Goal: Task Accomplishment & Management: Use online tool/utility

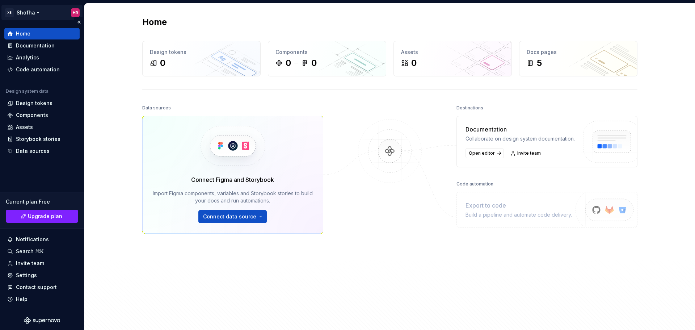
click at [32, 12] on html "XS Shofha HR Home Documentation Analytics Code automation Design system data De…" at bounding box center [347, 165] width 695 height 330
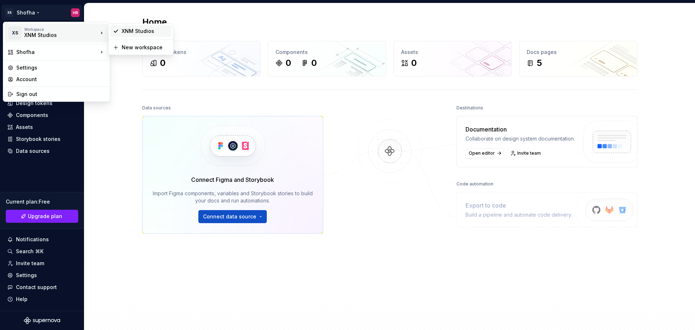
click at [135, 29] on div "XNM Studios" at bounding box center [145, 31] width 47 height 7
click at [28, 14] on html "XS Shofha HR Home Documentation Analytics Code automation Design system data De…" at bounding box center [347, 165] width 695 height 330
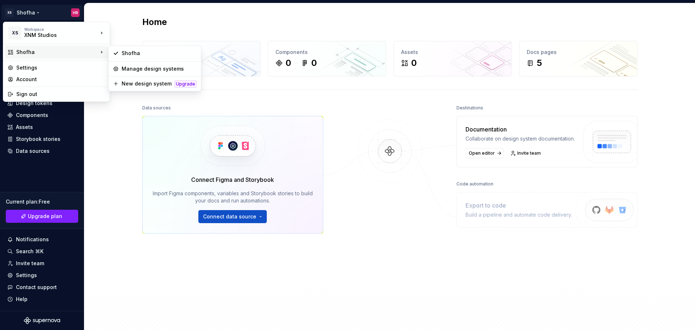
click at [30, 51] on div "Shofha" at bounding box center [57, 52] width 82 height 7
click at [133, 54] on div "Shofha" at bounding box center [159, 53] width 75 height 7
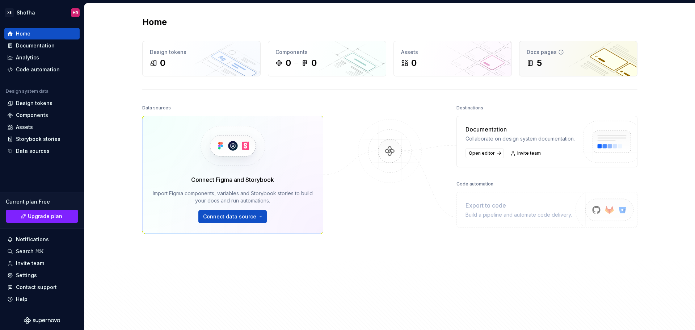
click at [579, 59] on div "5" at bounding box center [578, 63] width 103 height 12
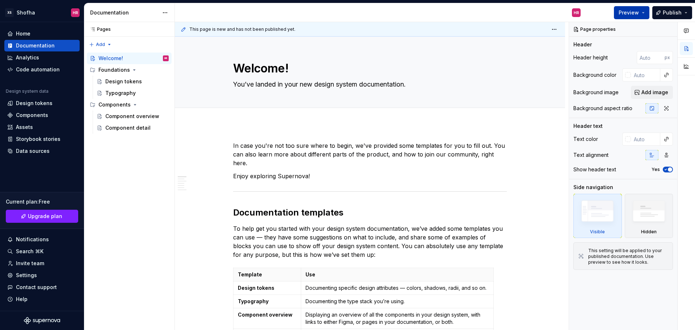
click at [638, 13] on span "Preview" at bounding box center [629, 12] width 20 height 7
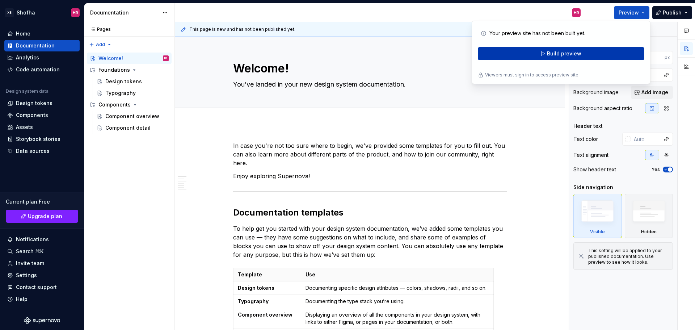
click at [562, 55] on span "Build preview" at bounding box center [564, 53] width 34 height 7
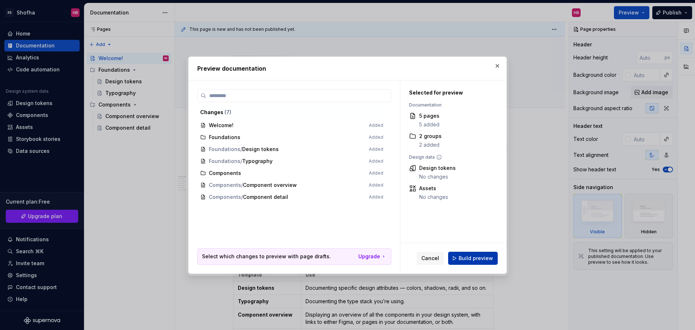
click at [486, 263] on button "Build preview" at bounding box center [473, 258] width 50 height 13
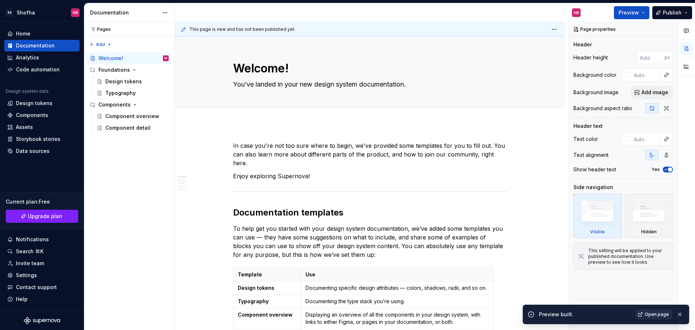
click at [668, 315] on span "Open page" at bounding box center [657, 314] width 24 height 6
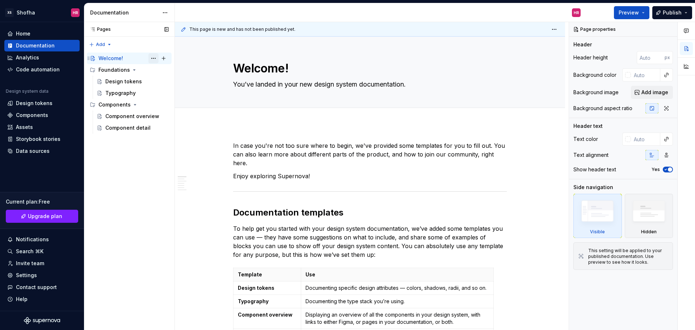
click at [155, 58] on button "Page tree" at bounding box center [153, 58] width 10 height 10
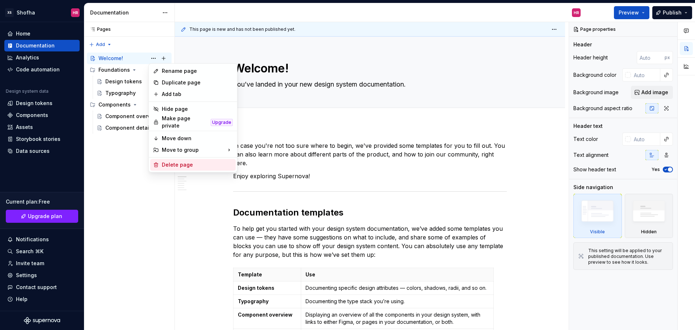
click at [193, 161] on div "Delete page" at bounding box center [197, 164] width 71 height 7
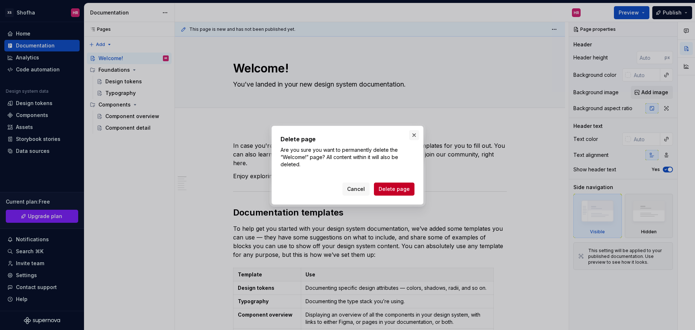
click at [413, 138] on button "button" at bounding box center [414, 135] width 10 height 10
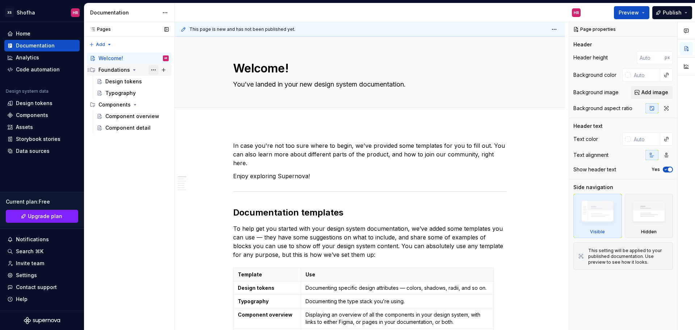
click at [157, 71] on button "Page tree" at bounding box center [153, 70] width 10 height 10
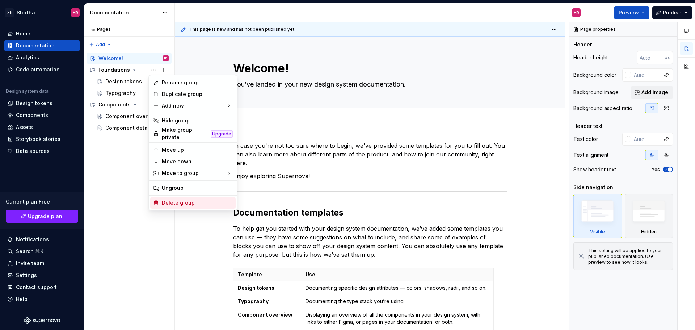
click at [185, 199] on div "Delete group" at bounding box center [197, 202] width 71 height 7
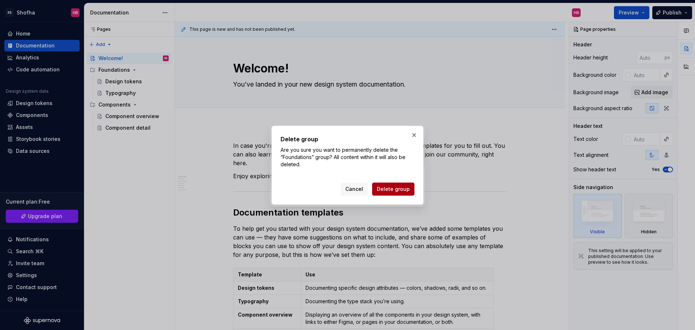
click at [379, 192] on span "Delete group" at bounding box center [393, 188] width 33 height 7
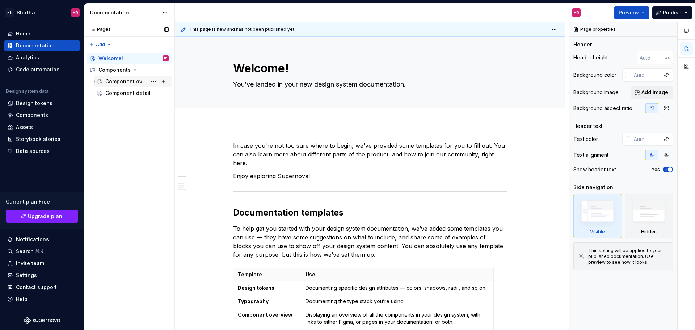
click at [133, 82] on div "Component overview" at bounding box center [126, 81] width 42 height 7
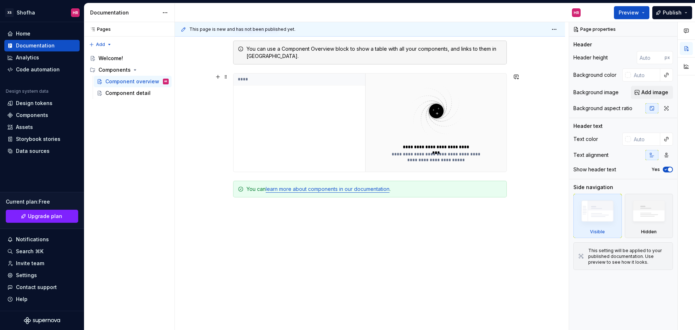
scroll to position [169, 0]
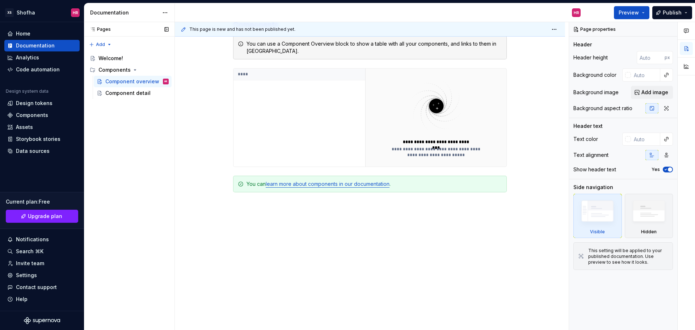
drag, startPoint x: 155, startPoint y: 81, endPoint x: 153, endPoint y: 85, distance: 4.2
click at [0, 0] on button "Page tree" at bounding box center [0, 0] width 0 height 0
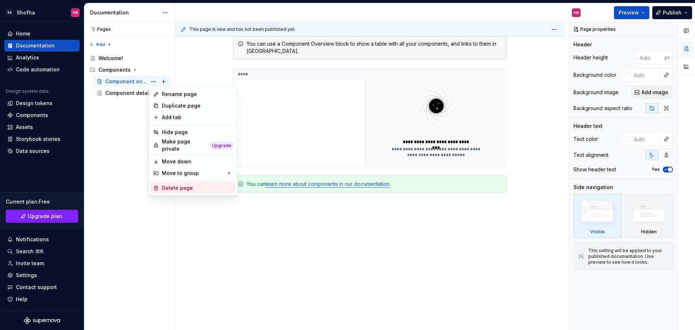
click at [191, 188] on div "Delete page" at bounding box center [197, 187] width 71 height 7
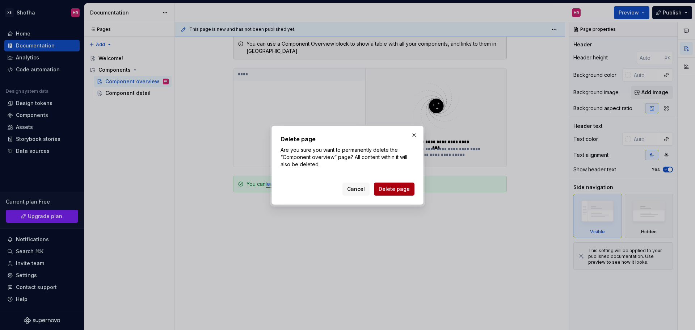
click at [410, 190] on button "Delete page" at bounding box center [394, 189] width 41 height 13
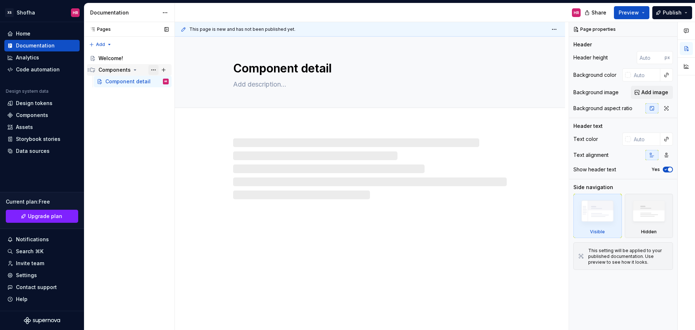
click at [153, 71] on button "Page tree" at bounding box center [153, 70] width 10 height 10
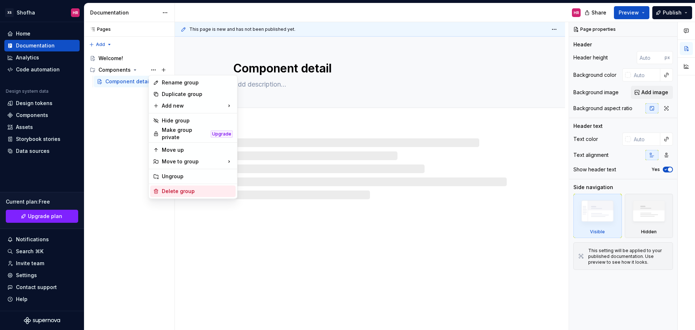
click at [189, 191] on div "Delete group" at bounding box center [197, 191] width 71 height 7
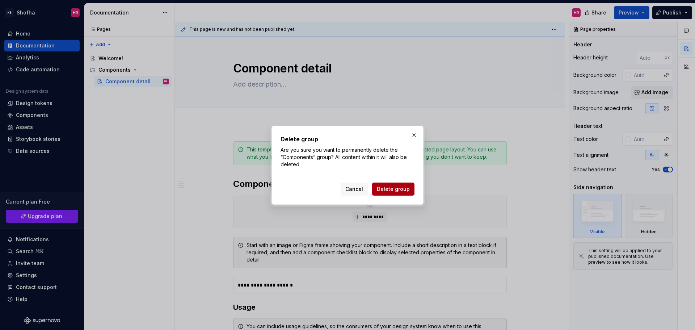
click at [395, 188] on span "Delete group" at bounding box center [393, 188] width 33 height 7
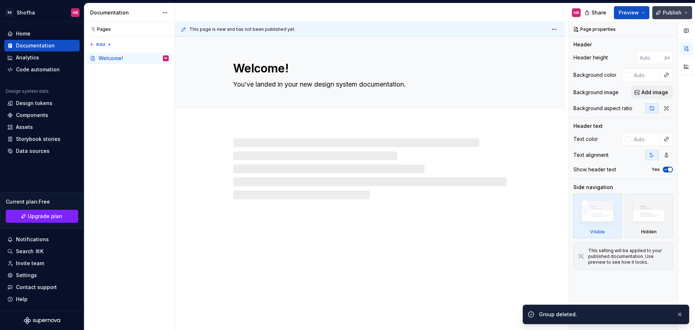
click at [688, 15] on button "Publish" at bounding box center [673, 12] width 40 height 13
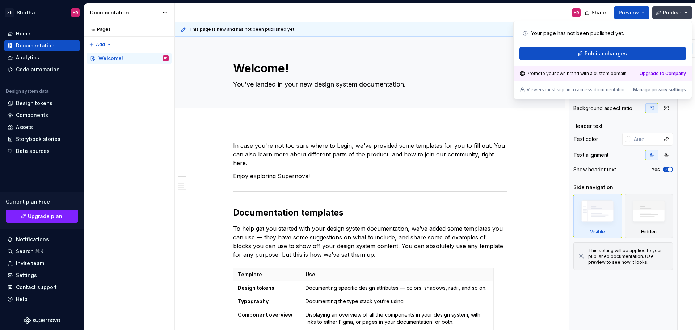
click at [688, 15] on button "Publish" at bounding box center [673, 12] width 40 height 13
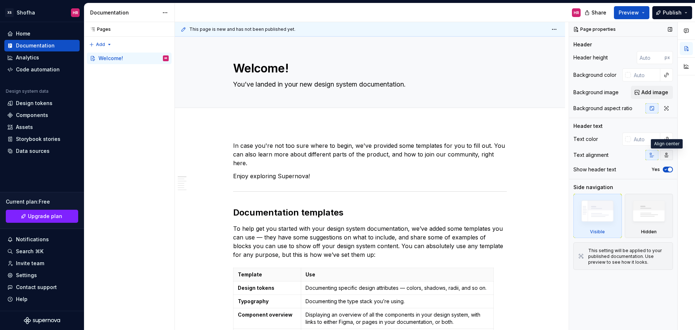
click at [664, 152] on icon "button" at bounding box center [667, 155] width 6 height 6
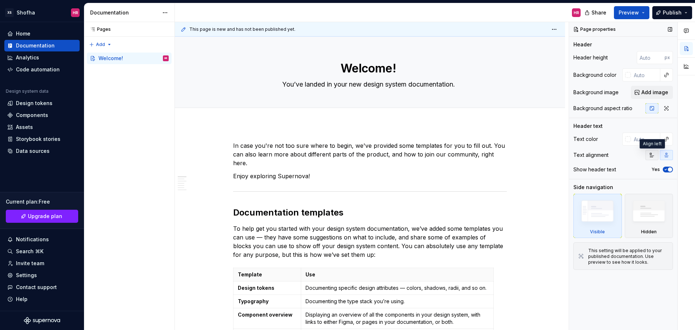
click at [654, 152] on button "button" at bounding box center [652, 155] width 13 height 10
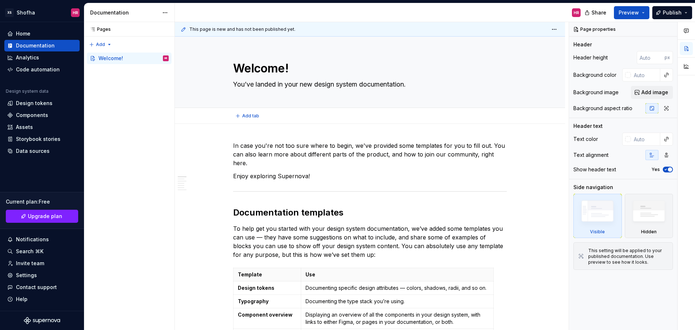
type textarea "*"
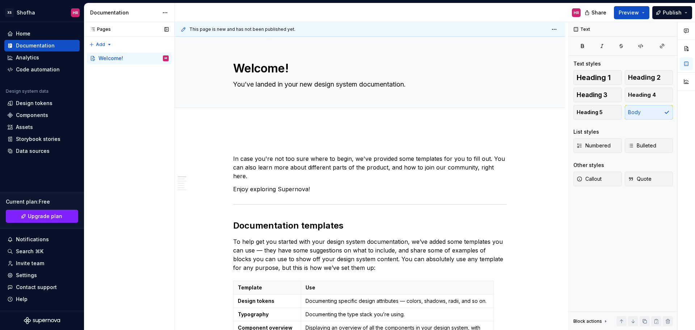
click at [98, 89] on div "Pages Pages Add Accessibility guide for tree Page tree. Navigate the tree with …" at bounding box center [129, 176] width 91 height 308
click at [100, 43] on div "Pages Pages Add Accessibility guide for tree Page tree. Navigate the tree with …" at bounding box center [129, 176] width 91 height 308
click at [158, 158] on div "Pages Pages Add Accessibility guide for tree Page tree. Navigate the tree with …" at bounding box center [129, 176] width 91 height 308
click at [42, 113] on div "Components" at bounding box center [32, 115] width 32 height 7
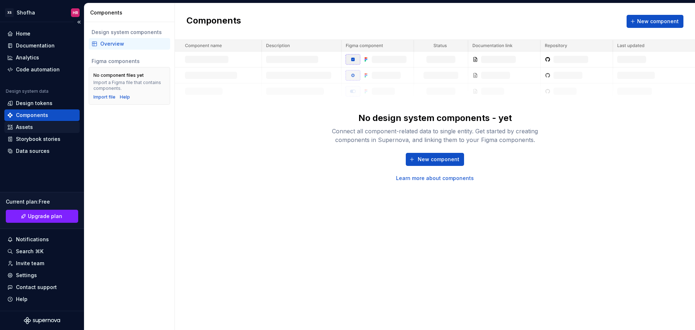
click at [31, 131] on div "Assets" at bounding box center [41, 127] width 75 height 12
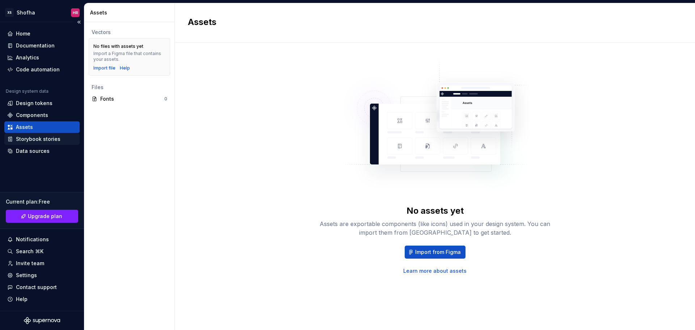
click at [46, 141] on div "Storybook stories" at bounding box center [38, 138] width 45 height 7
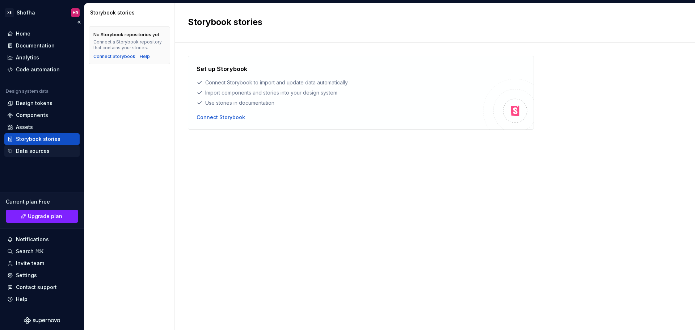
click at [62, 147] on div "Data sources" at bounding box center [42, 150] width 70 height 7
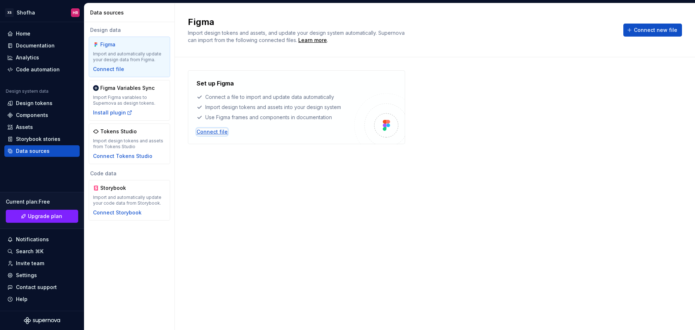
click at [224, 134] on div "Connect file" at bounding box center [212, 131] width 31 height 7
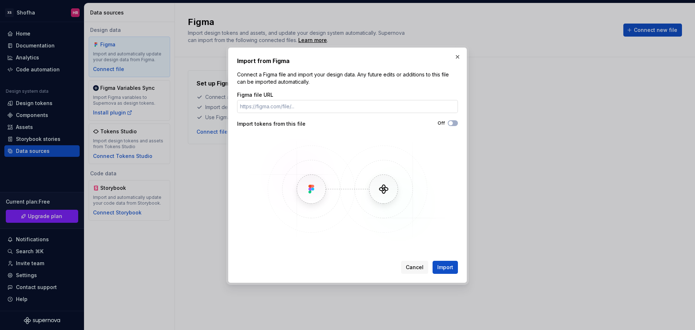
click at [326, 112] on input "Figma file URL" at bounding box center [347, 106] width 221 height 13
click at [455, 56] on button "button" at bounding box center [458, 57] width 10 height 10
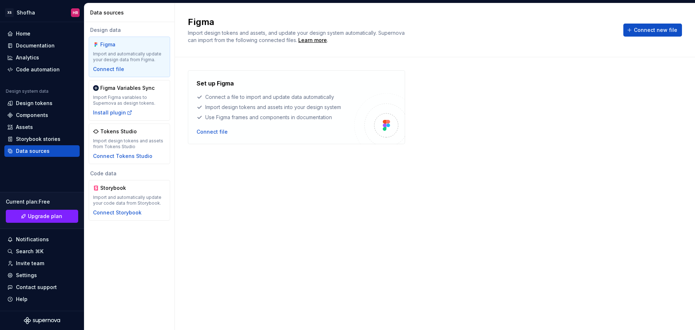
click at [574, 183] on div "Set up Figma Connect a file to import and update data automatically Import desi…" at bounding box center [435, 186] width 494 height 232
click at [30, 17] on html "XS Shofha HR Home Documentation Analytics Code automation Design system data De…" at bounding box center [347, 165] width 695 height 330
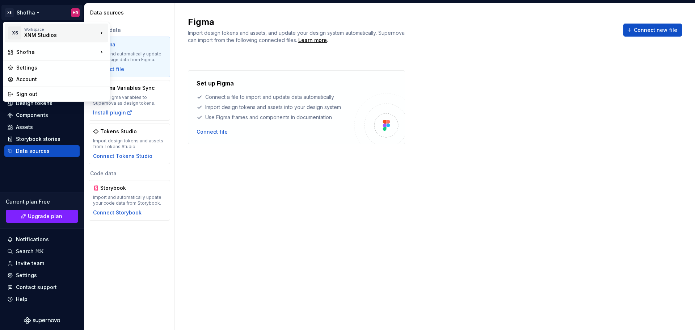
click at [35, 39] on div "XS Workspace XNM Studios" at bounding box center [53, 33] width 91 height 19
click at [141, 32] on div "XNM Studios" at bounding box center [145, 31] width 47 height 7
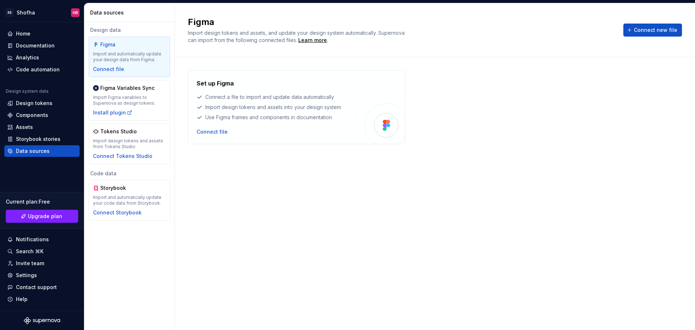
click at [257, 222] on div "Set up Figma Connect a file to import and update data automatically Import desi…" at bounding box center [435, 186] width 494 height 232
click at [42, 100] on div "Design tokens" at bounding box center [34, 103] width 37 height 7
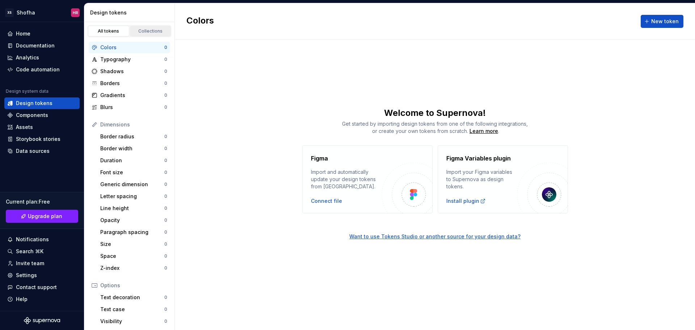
click at [143, 32] on div "Collections" at bounding box center [151, 31] width 36 height 6
